Goal: Information Seeking & Learning: Stay updated

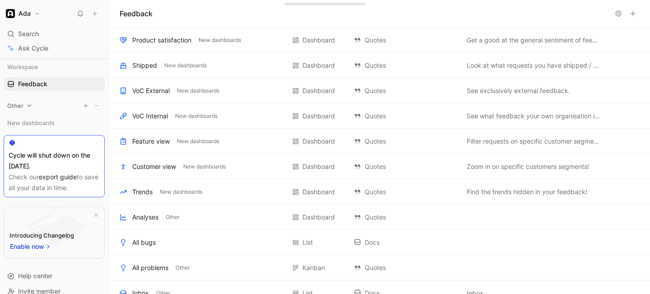
scroll to position [11, 0]
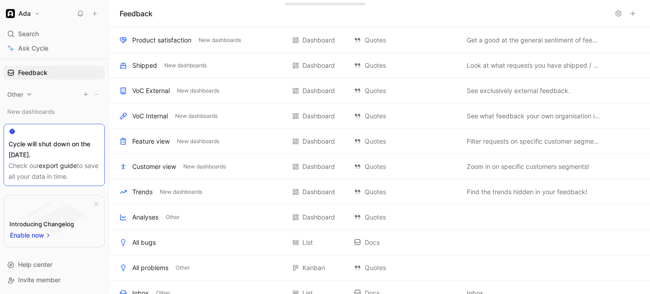
click at [30, 95] on icon at bounding box center [29, 94] width 6 height 6
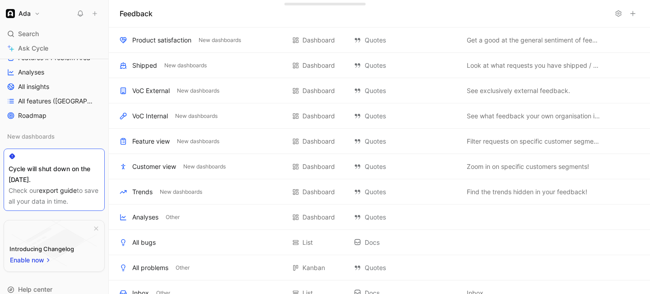
scroll to position [275, 0]
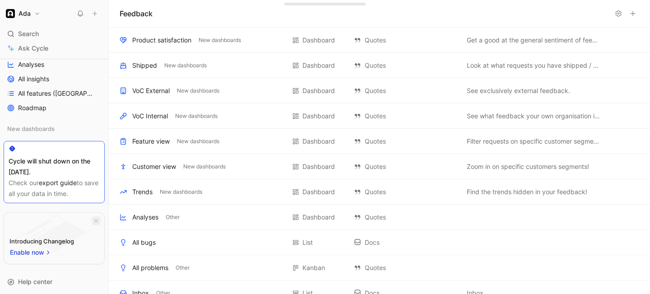
click at [94, 221] on icon "button" at bounding box center [95, 220] width 5 height 5
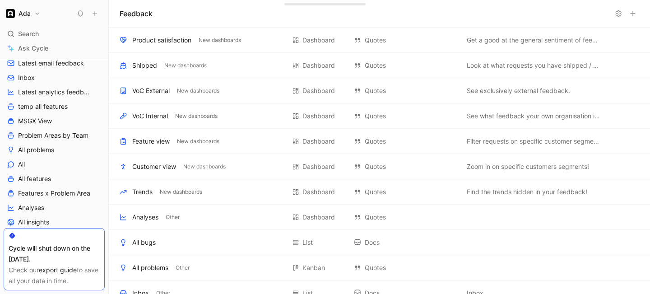
scroll to position [0, 0]
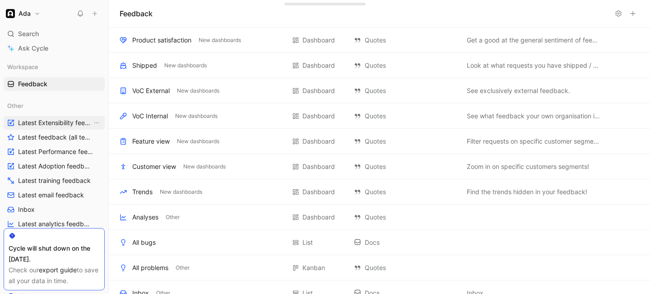
click at [31, 124] on span "Latest Extensibility feedback" at bounding box center [55, 122] width 74 height 9
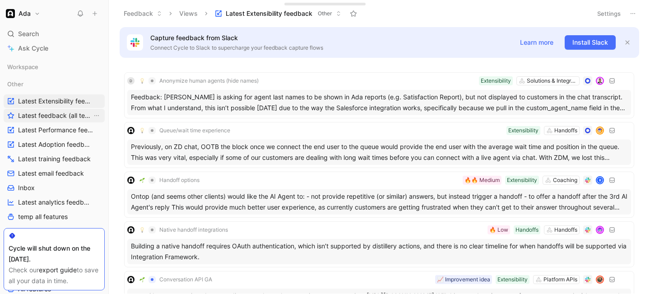
click at [34, 117] on span "Latest feedback (all teams)" at bounding box center [55, 115] width 74 height 9
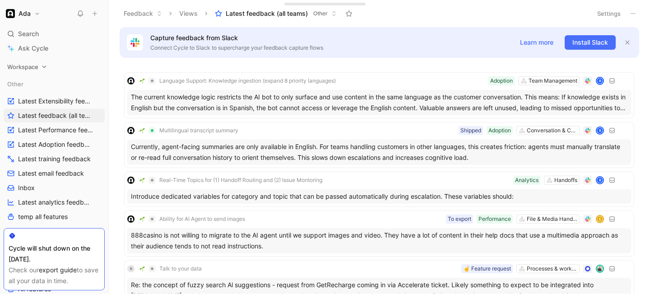
click at [40, 65] on div "Workspace" at bounding box center [54, 67] width 101 height 14
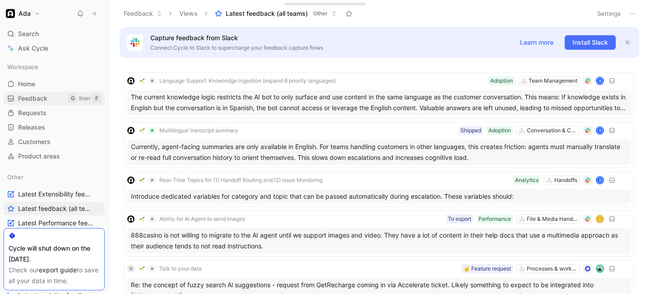
click at [36, 96] on span "Feedback" at bounding box center [32, 98] width 29 height 9
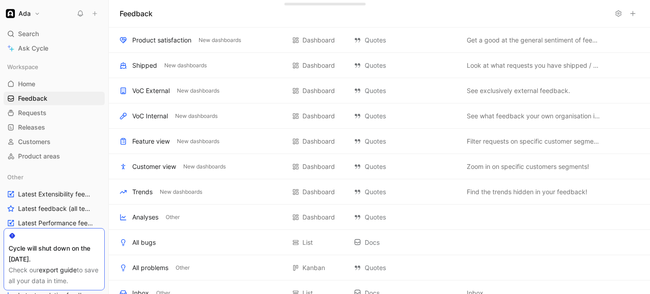
click at [618, 11] on icon at bounding box center [618, 13] width 7 height 7
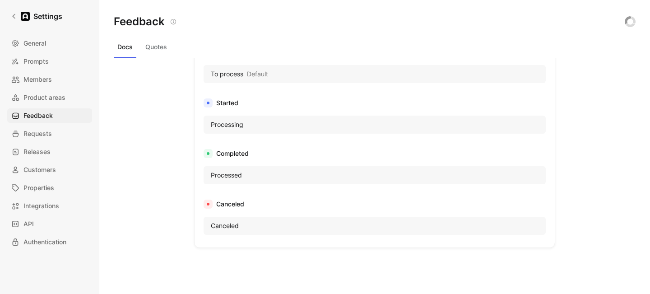
scroll to position [636, 0]
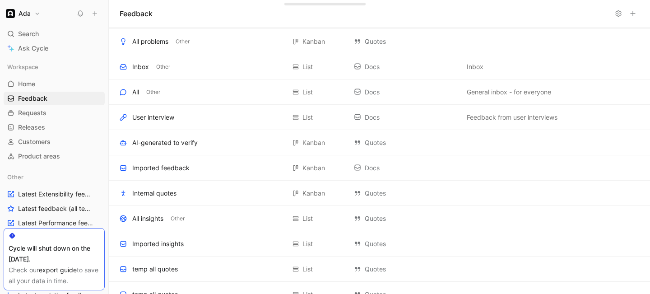
scroll to position [224, 0]
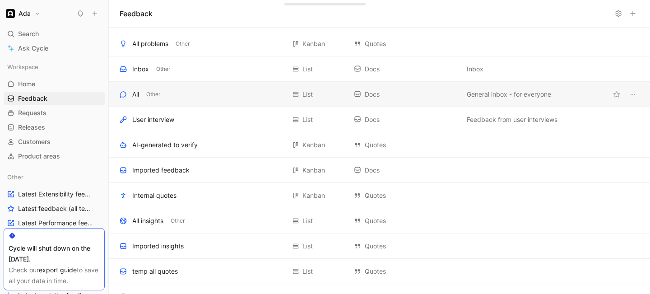
click at [190, 96] on div "All Other" at bounding box center [203, 94] width 166 height 11
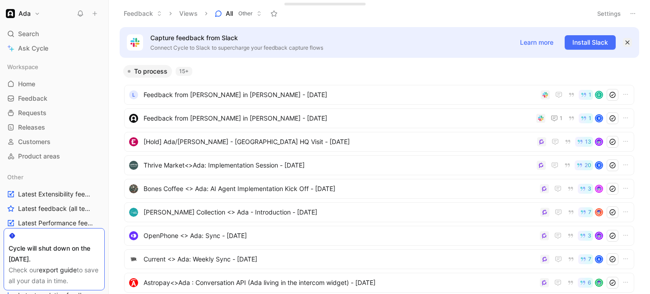
click at [628, 41] on icon "button" at bounding box center [627, 42] width 5 height 5
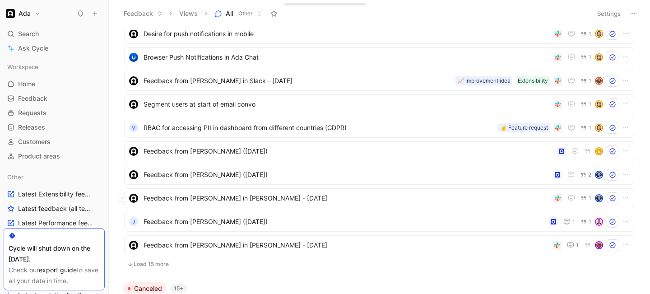
scroll to position [1106, 0]
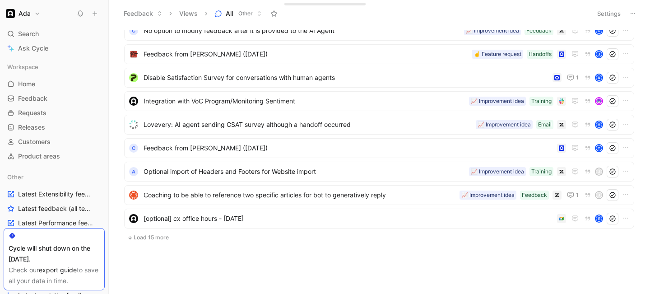
click at [158, 236] on button "Load 15 more" at bounding box center [379, 237] width 510 height 11
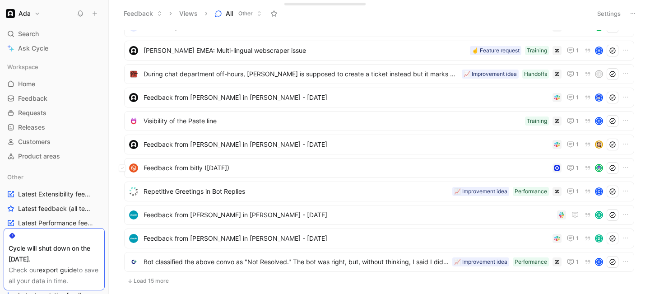
scroll to position [1458, 0]
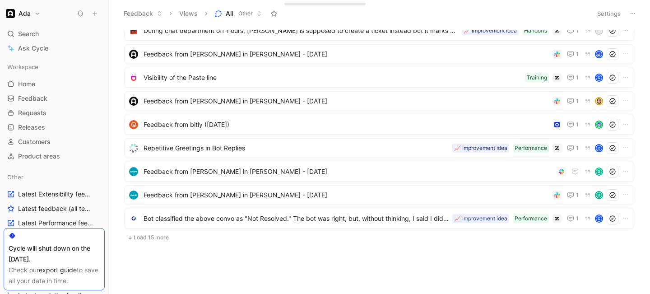
click at [151, 236] on button "Load 15 more" at bounding box center [379, 237] width 510 height 11
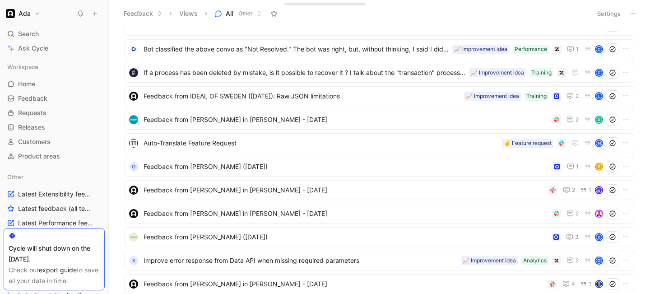
scroll to position [1810, 0]
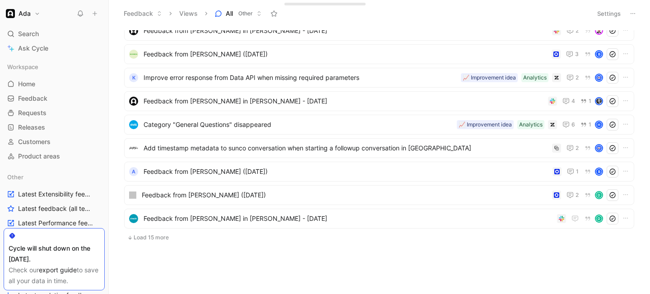
click at [148, 236] on button "Load 15 more" at bounding box center [379, 237] width 510 height 11
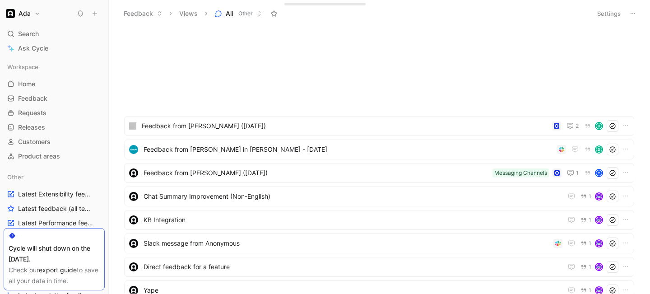
scroll to position [2155, 0]
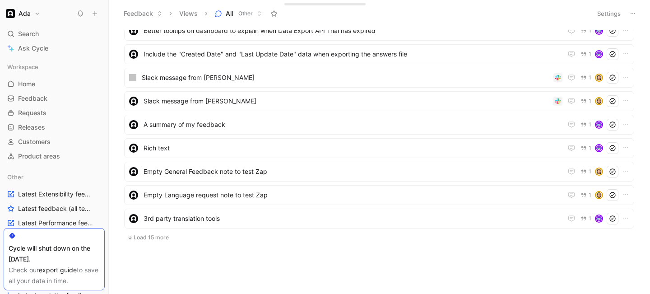
click at [159, 236] on button "Load 15 more" at bounding box center [379, 237] width 510 height 11
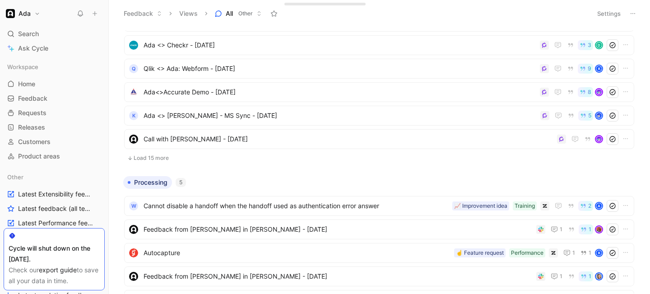
scroll to position [0, 0]
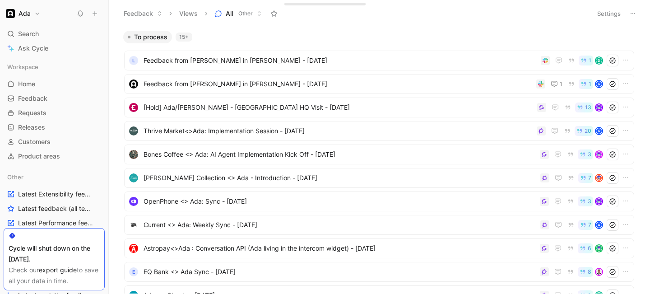
click at [228, 14] on span "All" at bounding box center [229, 13] width 7 height 9
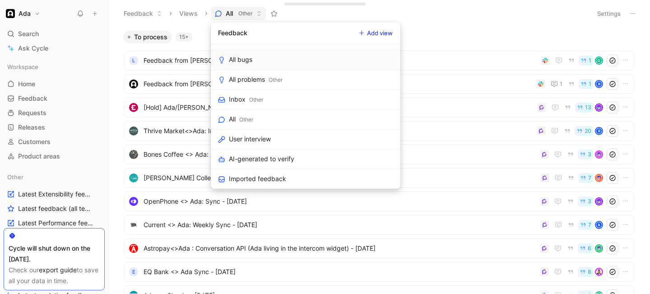
scroll to position [154, 0]
click at [234, 97] on div "Inbox" at bounding box center [237, 98] width 17 height 11
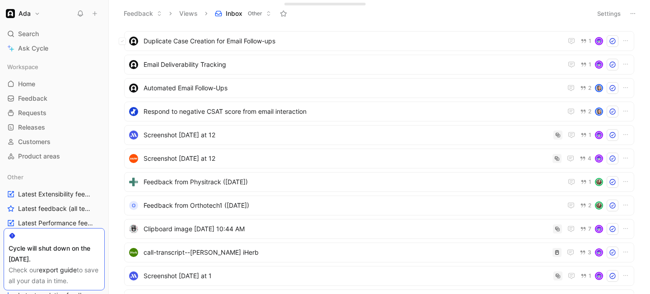
scroll to position [365, 0]
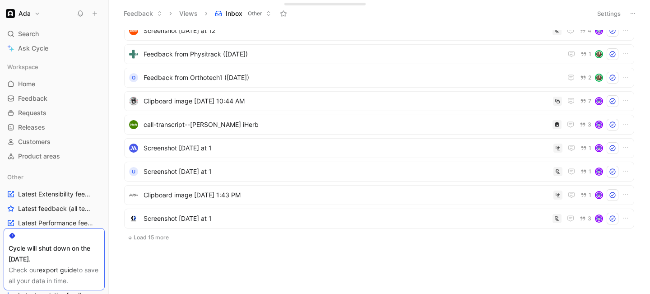
click at [163, 237] on button "Load 15 more" at bounding box center [379, 237] width 510 height 11
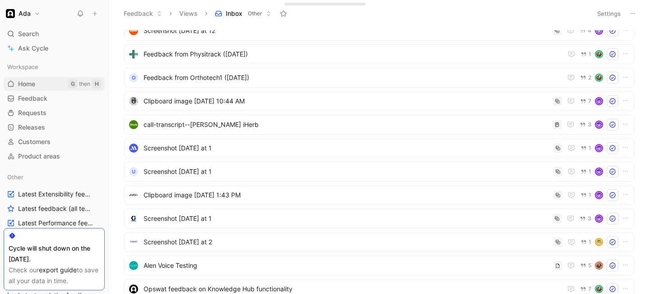
click at [29, 84] on span "Home" at bounding box center [26, 83] width 17 height 9
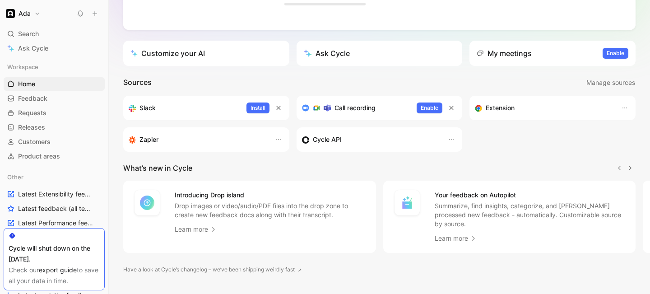
scroll to position [167, 0]
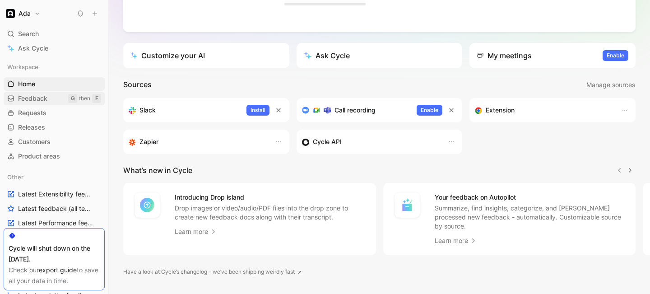
click at [57, 100] on link "Feedback G then F" at bounding box center [54, 99] width 101 height 14
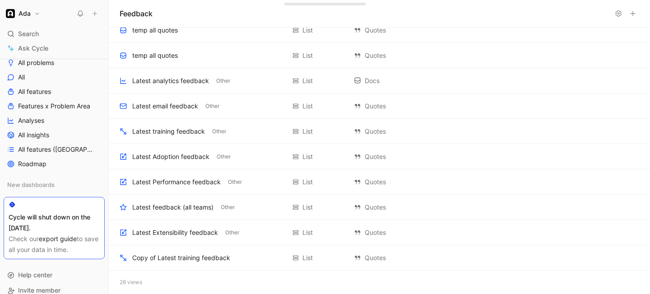
scroll to position [288, 0]
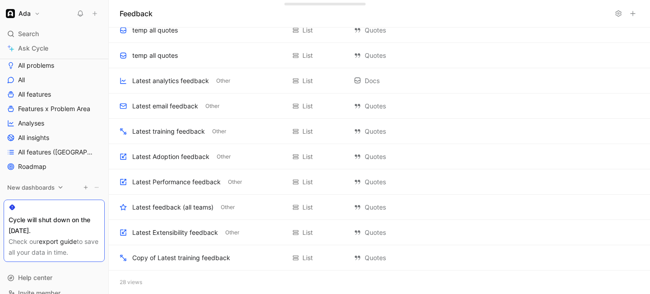
click at [60, 187] on icon at bounding box center [61, 187] width 4 height 2
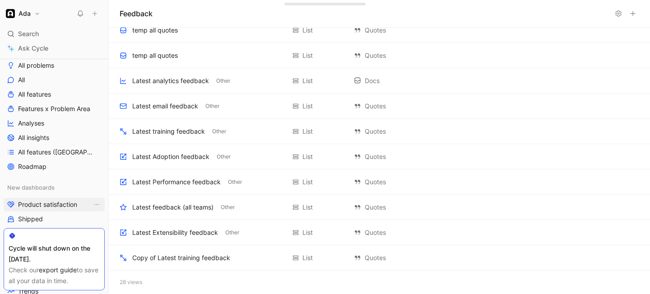
click at [56, 205] on span "Product satisfaction" at bounding box center [47, 204] width 59 height 9
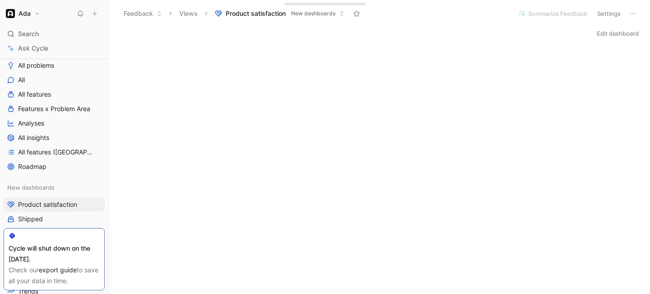
click at [635, 14] on icon at bounding box center [633, 13] width 7 height 7
click at [47, 166] on link "Roadmap" at bounding box center [54, 167] width 101 height 14
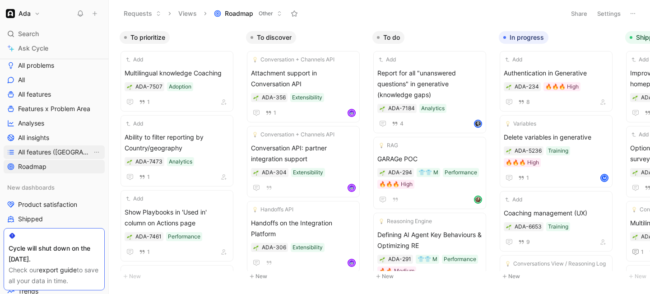
click at [57, 151] on span "All features ([GEOGRAPHIC_DATA])" at bounding box center [55, 152] width 74 height 9
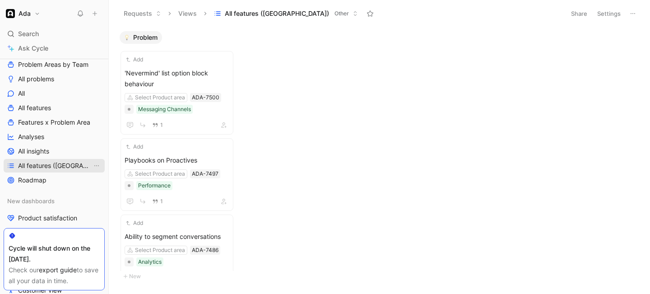
scroll to position [272, 0]
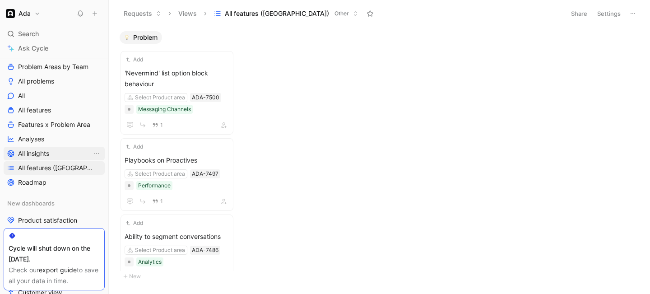
click at [59, 154] on link "All insights" at bounding box center [54, 154] width 101 height 14
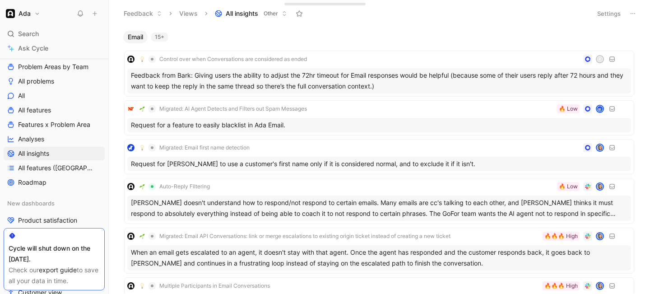
click at [158, 37] on div "15+" at bounding box center [159, 37] width 17 height 9
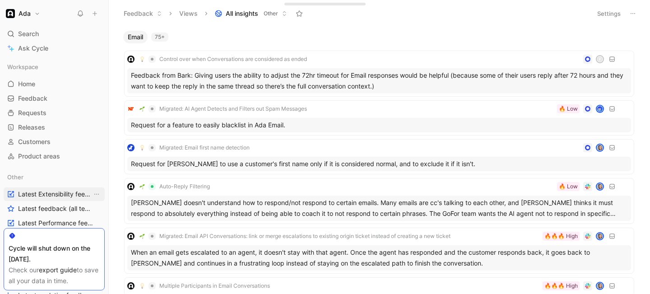
click at [28, 192] on span "Latest Extensibility feedback" at bounding box center [55, 194] width 74 height 9
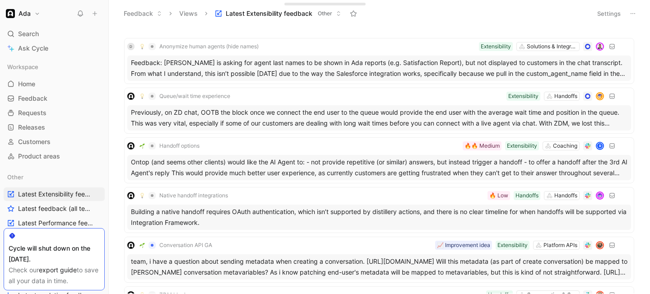
click at [598, 13] on button "Settings" at bounding box center [609, 13] width 32 height 13
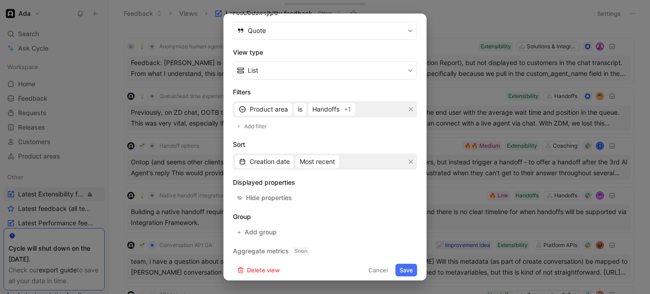
scroll to position [158, 0]
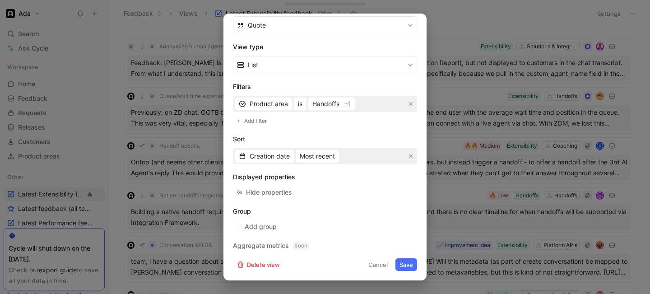
click at [369, 264] on button "Cancel" at bounding box center [378, 264] width 28 height 13
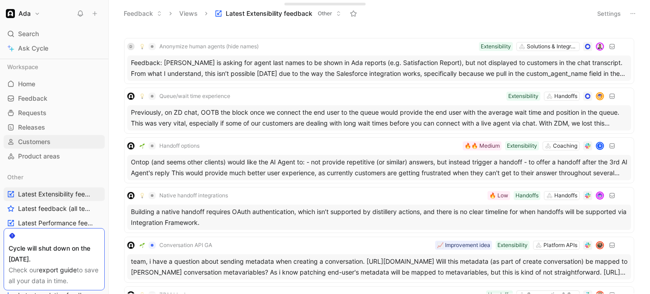
scroll to position [5, 0]
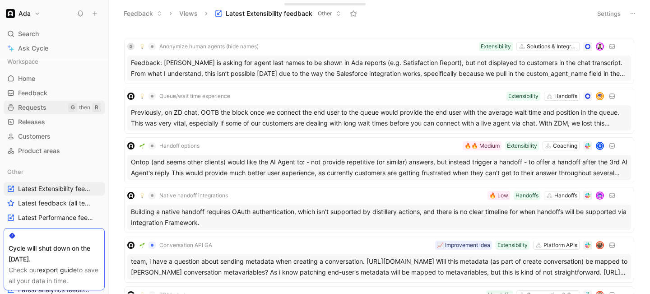
click at [68, 108] on div "G" at bounding box center [72, 107] width 9 height 9
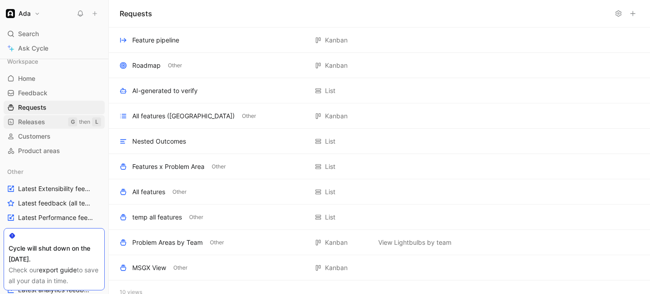
click at [60, 122] on link "Releases G then L" at bounding box center [54, 122] width 101 height 14
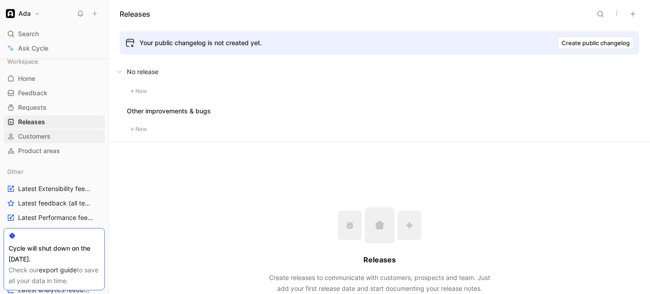
click at [51, 136] on span "Customers" at bounding box center [34, 136] width 33 height 9
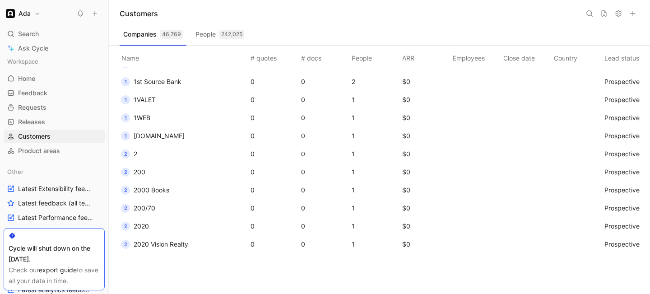
scroll to position [2356, 0]
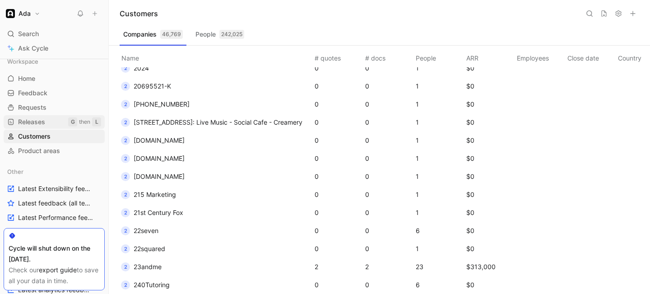
click at [60, 125] on link "Releases G then L" at bounding box center [54, 122] width 101 height 14
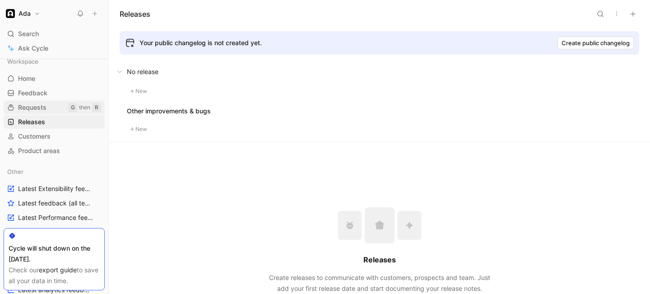
click at [55, 109] on link "Requests G then R" at bounding box center [54, 108] width 101 height 14
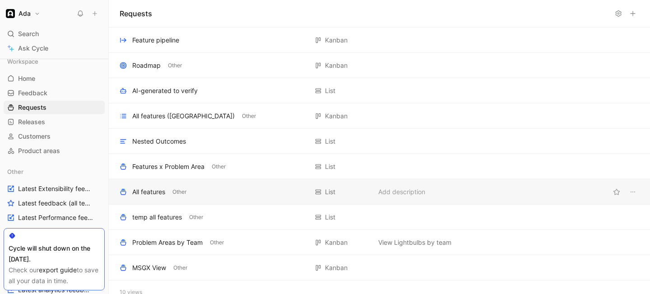
scroll to position [10, 0]
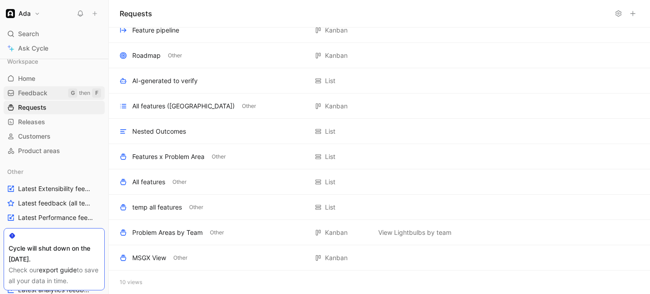
click at [63, 91] on link "Feedback G then F" at bounding box center [54, 93] width 101 height 14
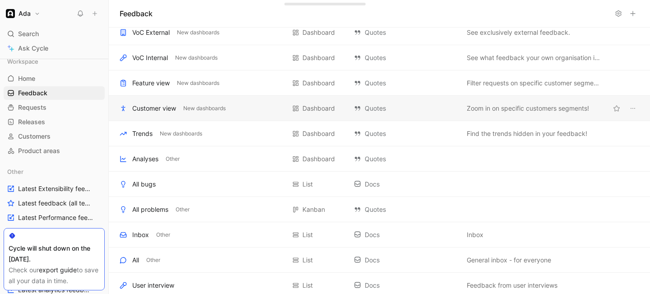
scroll to position [65, 0]
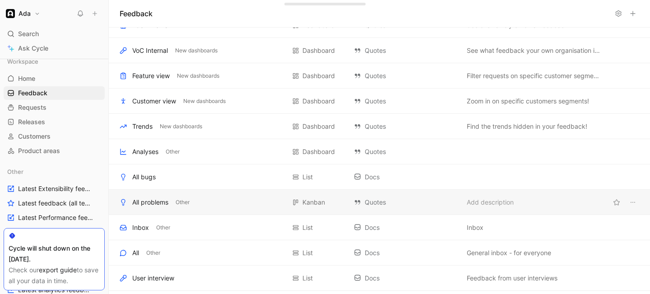
click at [145, 199] on div "All problems" at bounding box center [150, 202] width 36 height 11
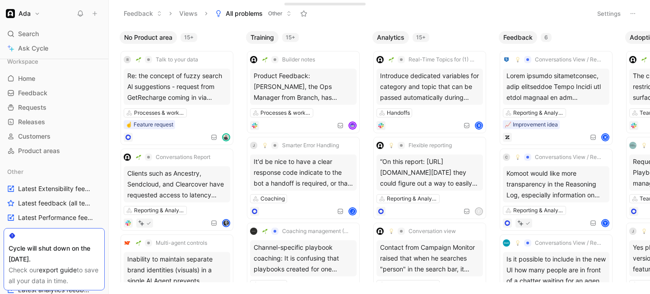
click at [628, 14] on button at bounding box center [633, 13] width 13 height 13
click at [233, 13] on span "All problems" at bounding box center [244, 13] width 37 height 9
click at [285, 14] on button "All problems Other" at bounding box center [253, 14] width 85 height 14
click at [630, 14] on icon at bounding box center [633, 13] width 7 height 7
click at [600, 13] on button "Settings" at bounding box center [609, 13] width 32 height 13
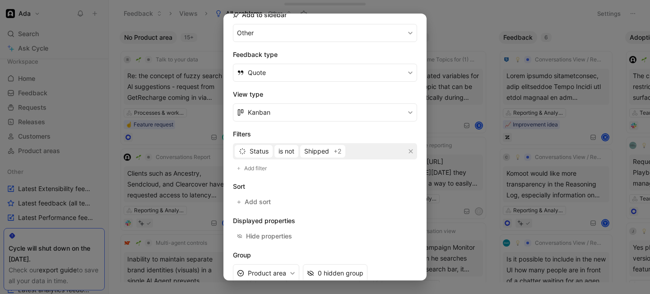
scroll to position [159, 0]
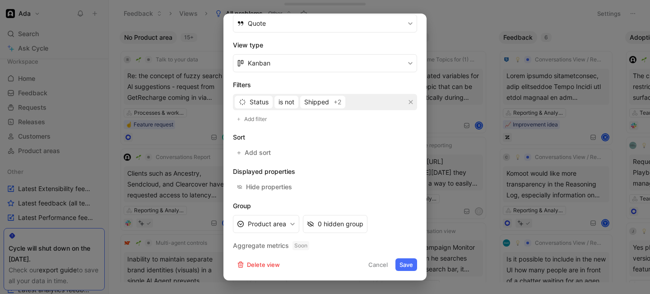
click at [373, 264] on button "Cancel" at bounding box center [378, 264] width 28 height 13
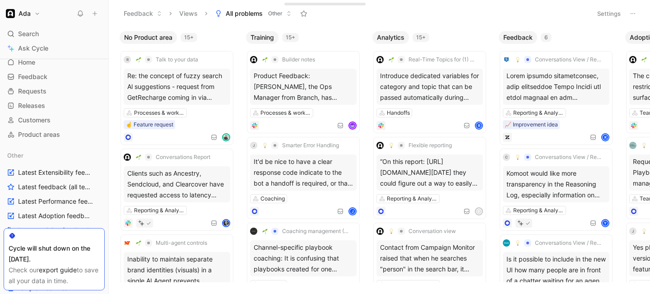
scroll to position [19, 0]
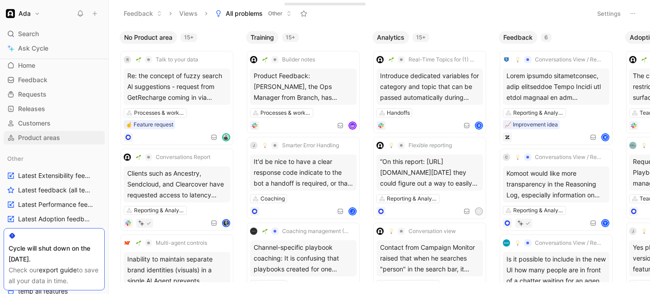
click at [55, 135] on span "Product areas" at bounding box center [39, 137] width 42 height 9
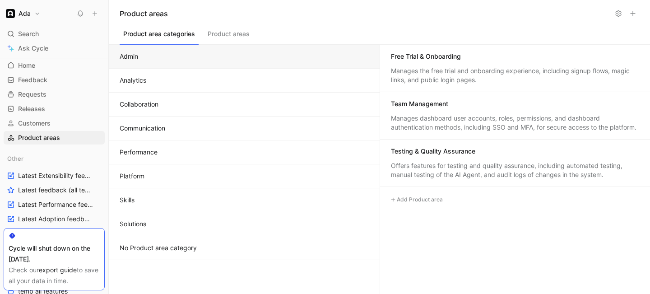
scroll to position [38, 0]
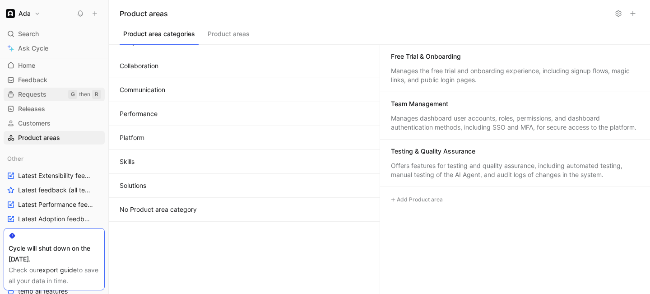
click at [43, 97] on span "Requests" at bounding box center [32, 94] width 28 height 9
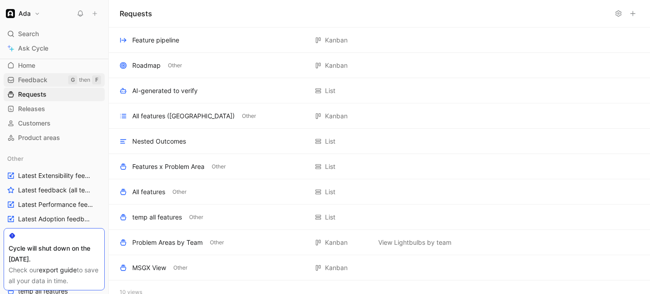
click at [42, 79] on span "Feedback" at bounding box center [32, 79] width 29 height 9
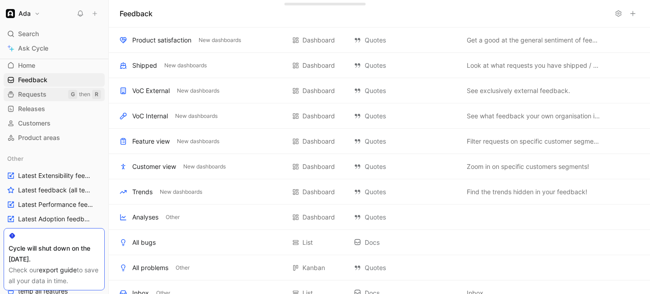
click at [41, 91] on span "Requests" at bounding box center [32, 94] width 28 height 9
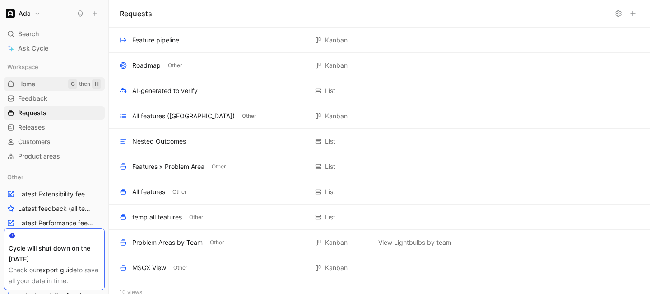
click at [42, 87] on link "Home G then H" at bounding box center [54, 84] width 101 height 14
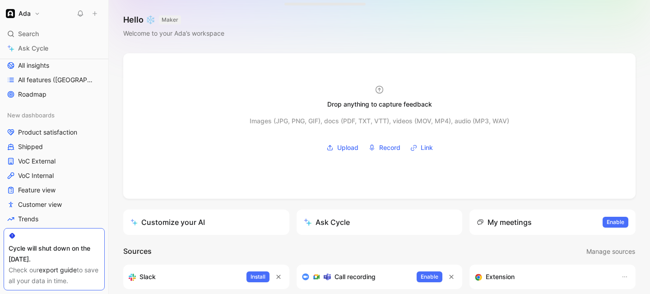
scroll to position [325, 0]
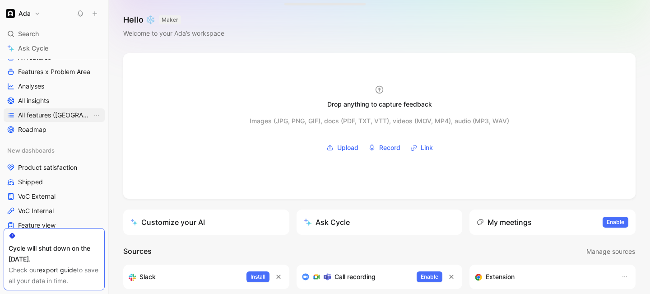
click at [46, 121] on link "All features ([GEOGRAPHIC_DATA])" at bounding box center [54, 115] width 101 height 14
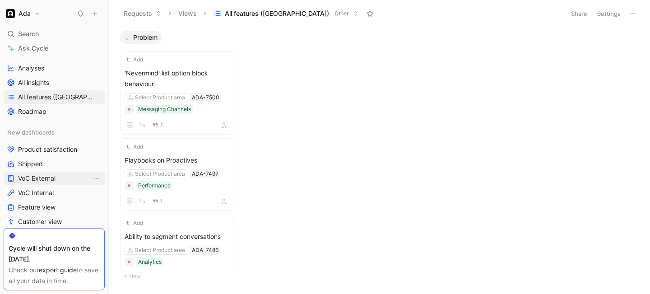
scroll to position [408, 0]
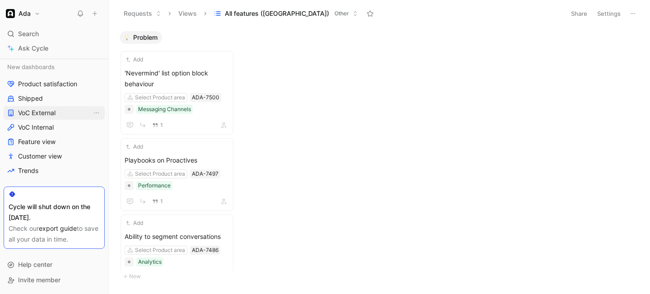
click at [53, 110] on span "VoC External" at bounding box center [36, 112] width 37 height 9
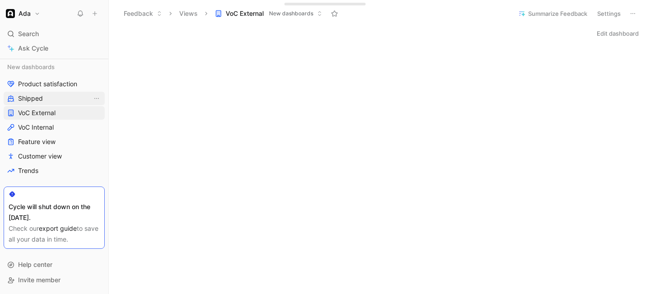
click at [53, 99] on link "Shipped" at bounding box center [54, 99] width 101 height 14
click at [195, 11] on button "Views" at bounding box center [188, 14] width 27 height 14
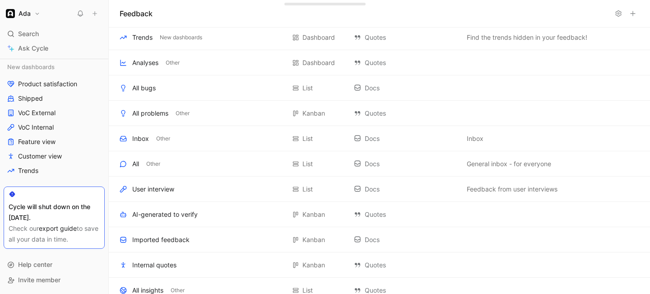
scroll to position [163, 0]
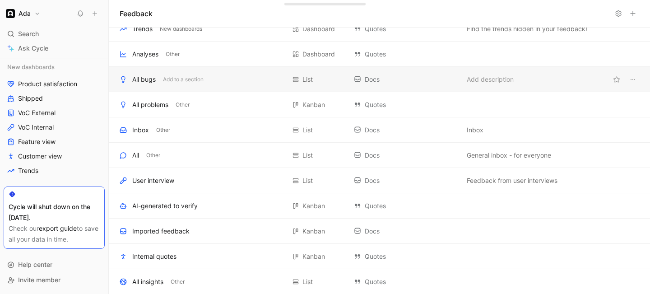
click at [151, 79] on div "All bugs" at bounding box center [143, 79] width 23 height 11
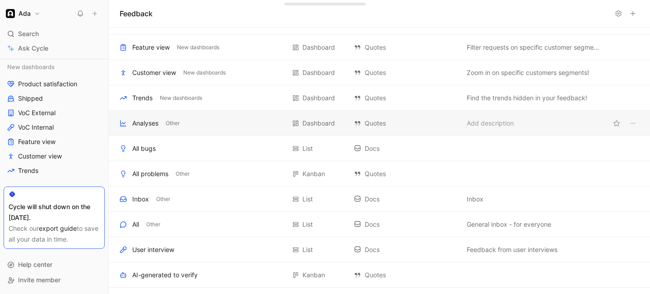
scroll to position [83, 0]
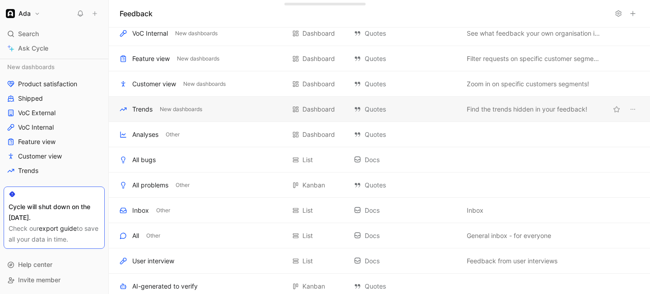
click at [244, 108] on div "Trends New dashboards" at bounding box center [203, 109] width 166 height 11
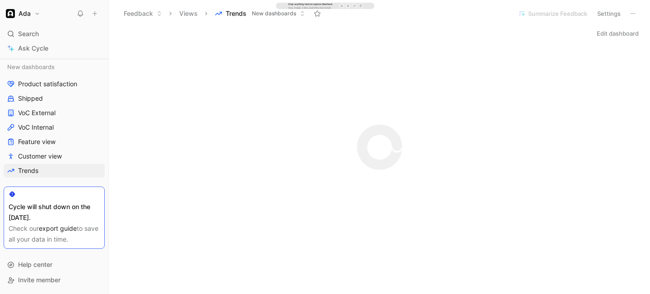
click at [188, 10] on button "Views" at bounding box center [188, 14] width 27 height 14
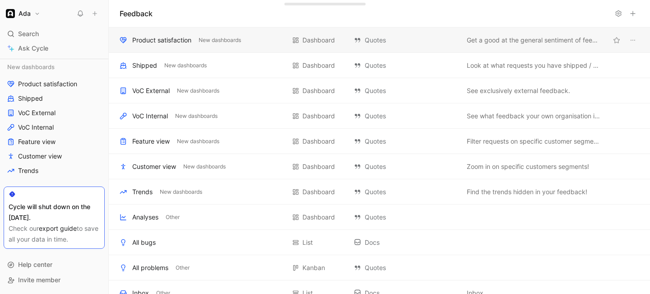
click at [186, 47] on div "Product satisfaction New dashboards Dashboard Quotes Get a good at the general …" at bounding box center [379, 40] width 541 height 25
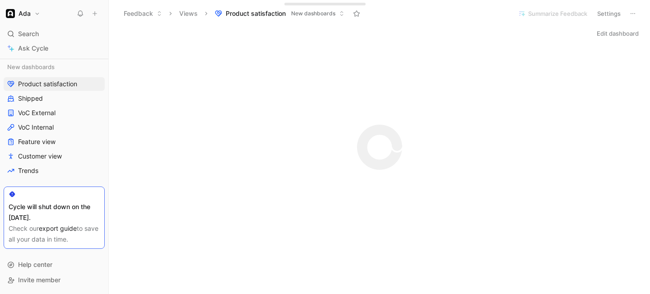
click at [310, 15] on span "New dashboards" at bounding box center [313, 13] width 44 height 9
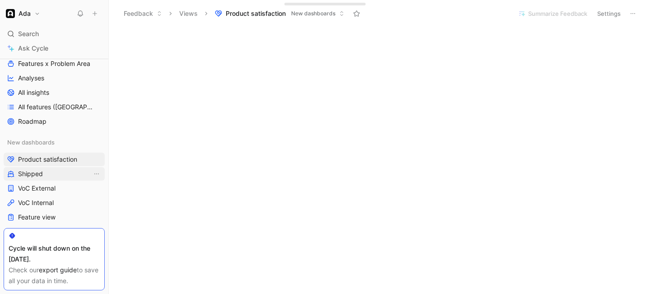
scroll to position [337, 0]
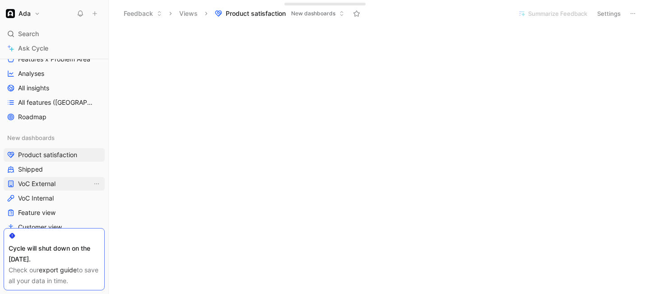
click at [25, 184] on span "VoC External" at bounding box center [36, 183] width 37 height 9
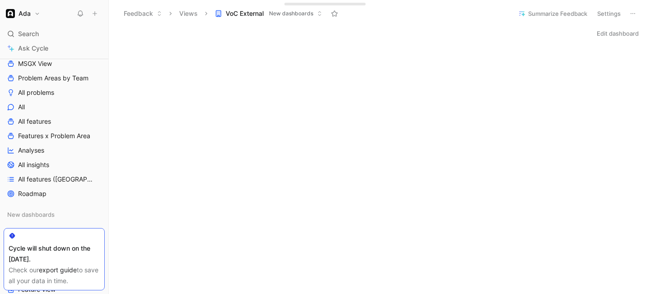
scroll to position [271, 0]
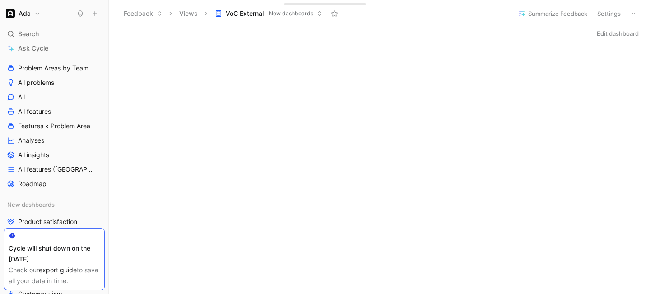
click at [145, 14] on button "Feedback" at bounding box center [143, 14] width 47 height 14
click at [140, 31] on span "Feedback" at bounding box center [149, 32] width 29 height 8
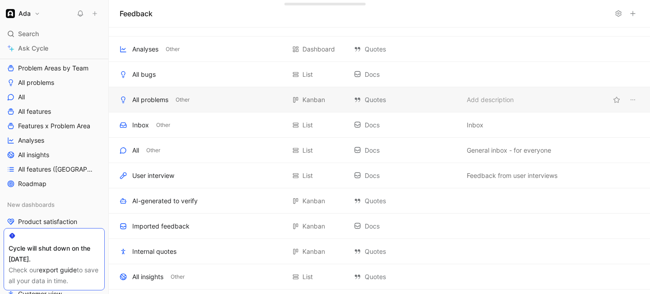
scroll to position [168, 0]
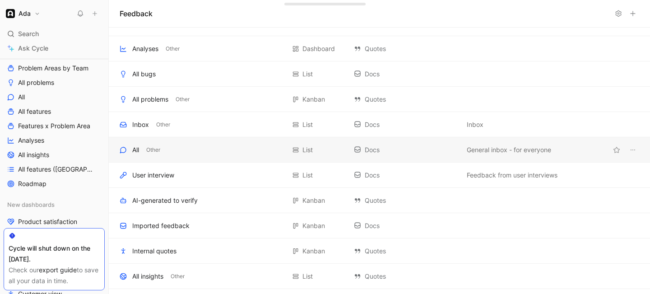
click at [256, 145] on div "All Other" at bounding box center [203, 150] width 166 height 11
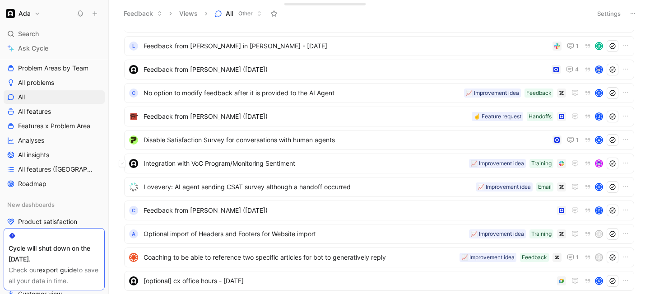
scroll to position [1106, 0]
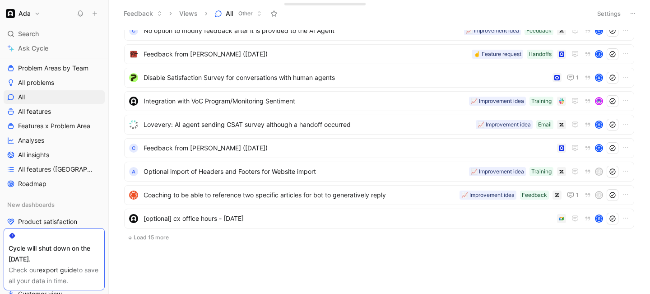
click at [159, 235] on button "Load 15 more" at bounding box center [379, 237] width 510 height 11
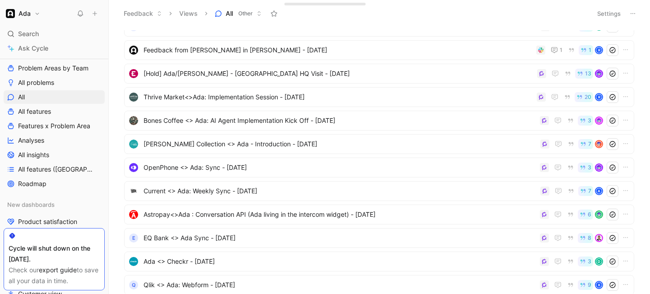
scroll to position [0, 0]
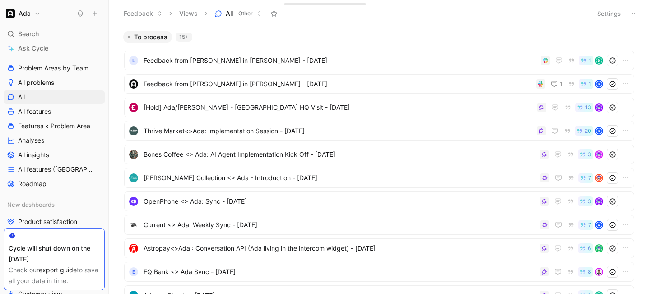
click at [259, 13] on icon at bounding box center [259, 13] width 5 height 5
